Goal: Communication & Community: Answer question/provide support

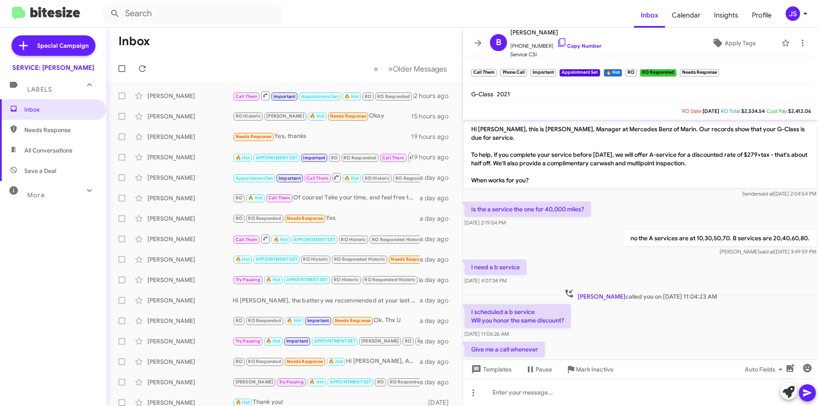
scroll to position [837, 0]
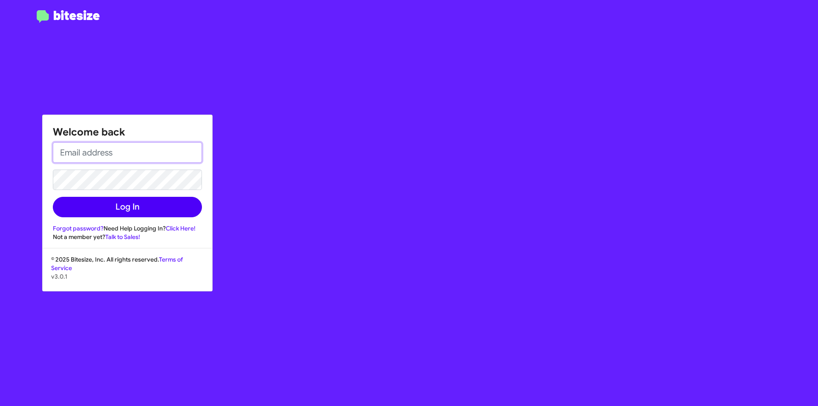
type input "judith.santos@swickard.com"
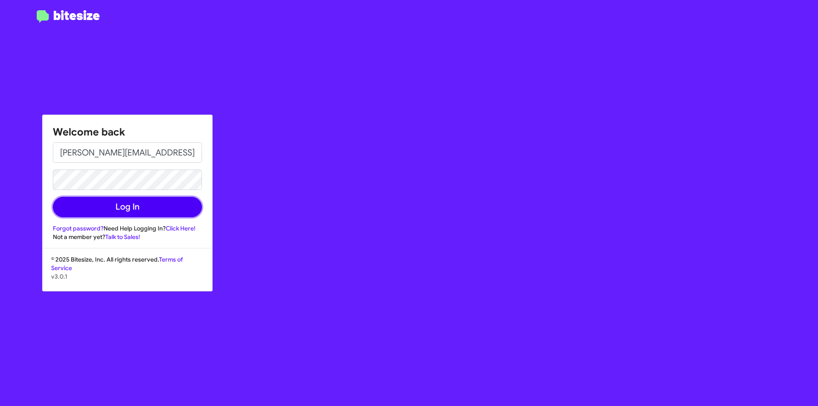
click at [127, 215] on button "Log In" at bounding box center [127, 207] width 149 height 20
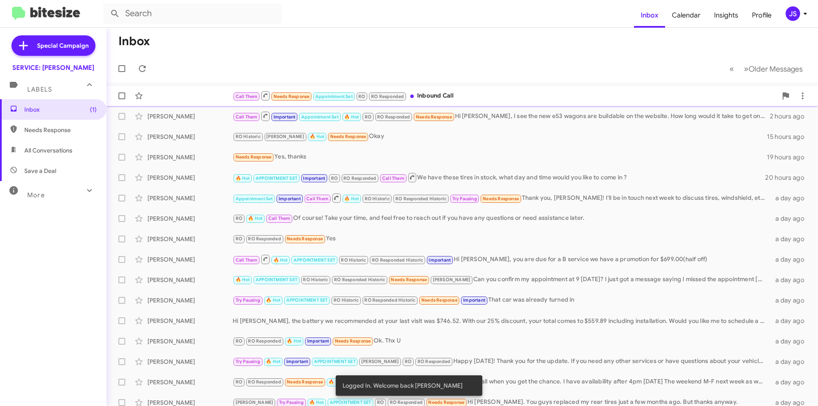
click at [188, 98] on div "Call Them Needs Response Appointment Set RO RO Responded Inbound Call 39 minute…" at bounding box center [462, 95] width 698 height 17
